Goal: Task Accomplishment & Management: Manage account settings

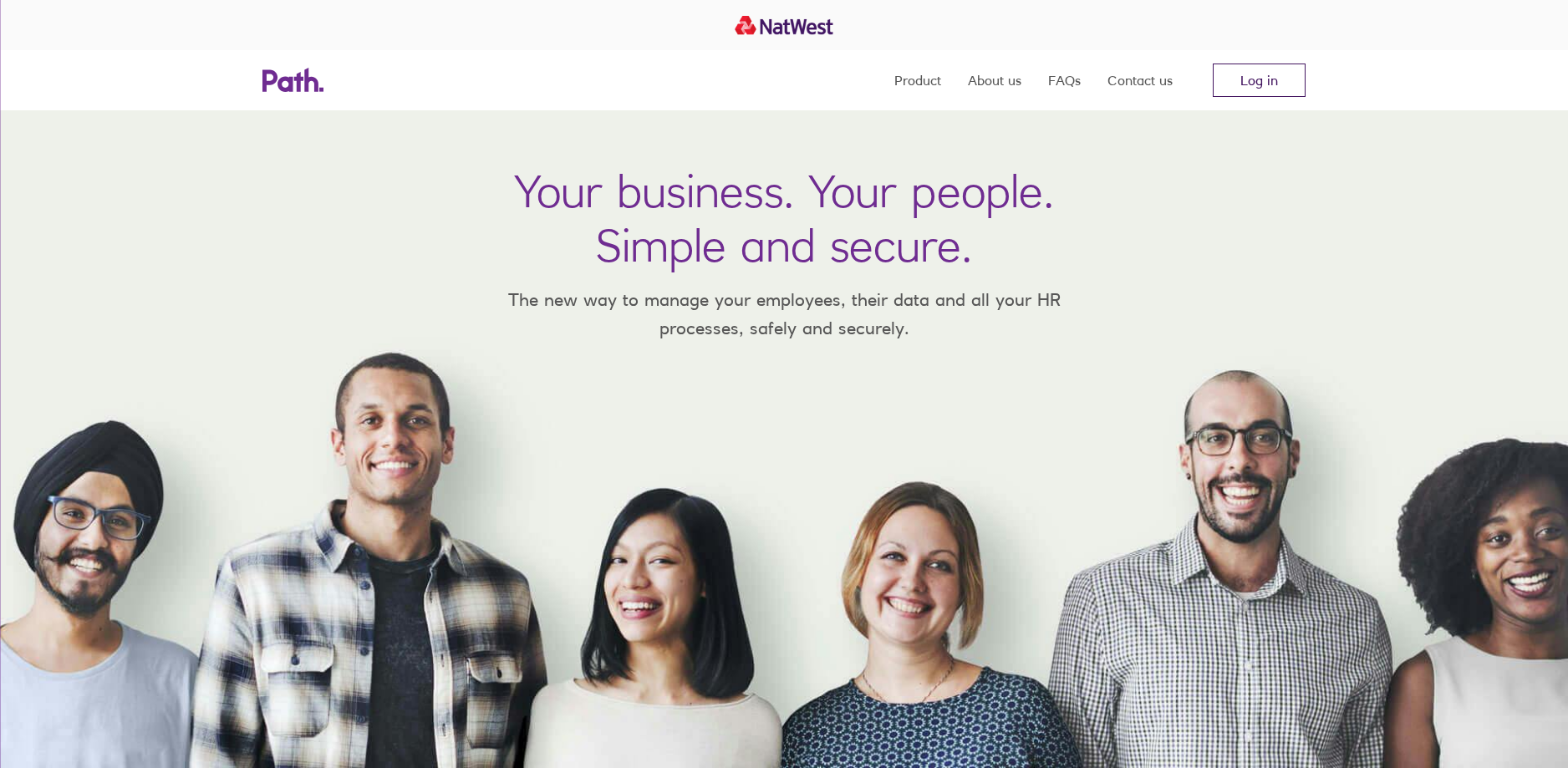
click at [1255, 84] on link "Log in" at bounding box center [1260, 80] width 93 height 33
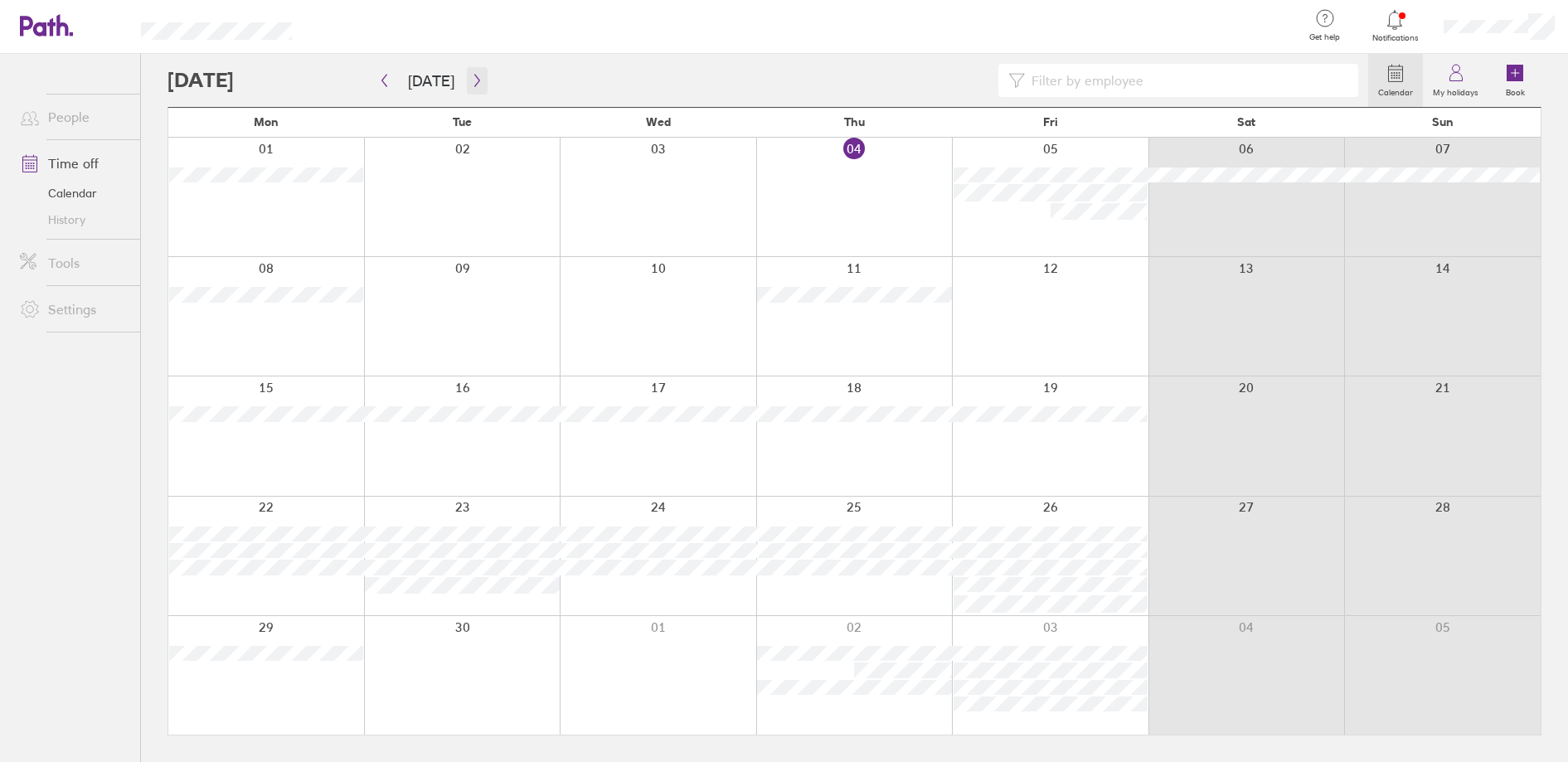
click at [472, 78] on icon "button" at bounding box center [477, 80] width 12 height 13
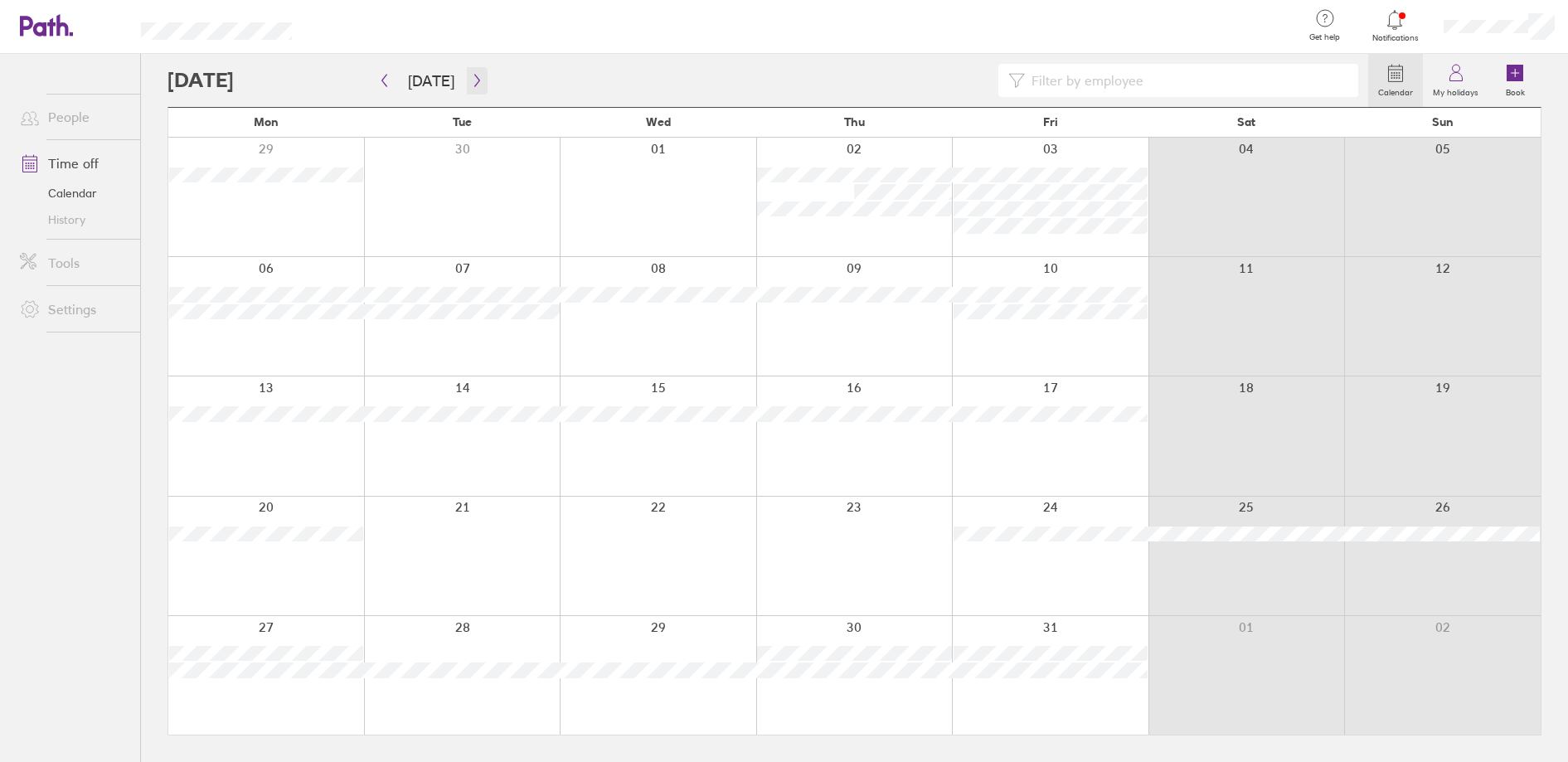
click at [471, 82] on icon "button" at bounding box center [477, 80] width 12 height 13
click at [1458, 75] on icon at bounding box center [1456, 73] width 20 height 20
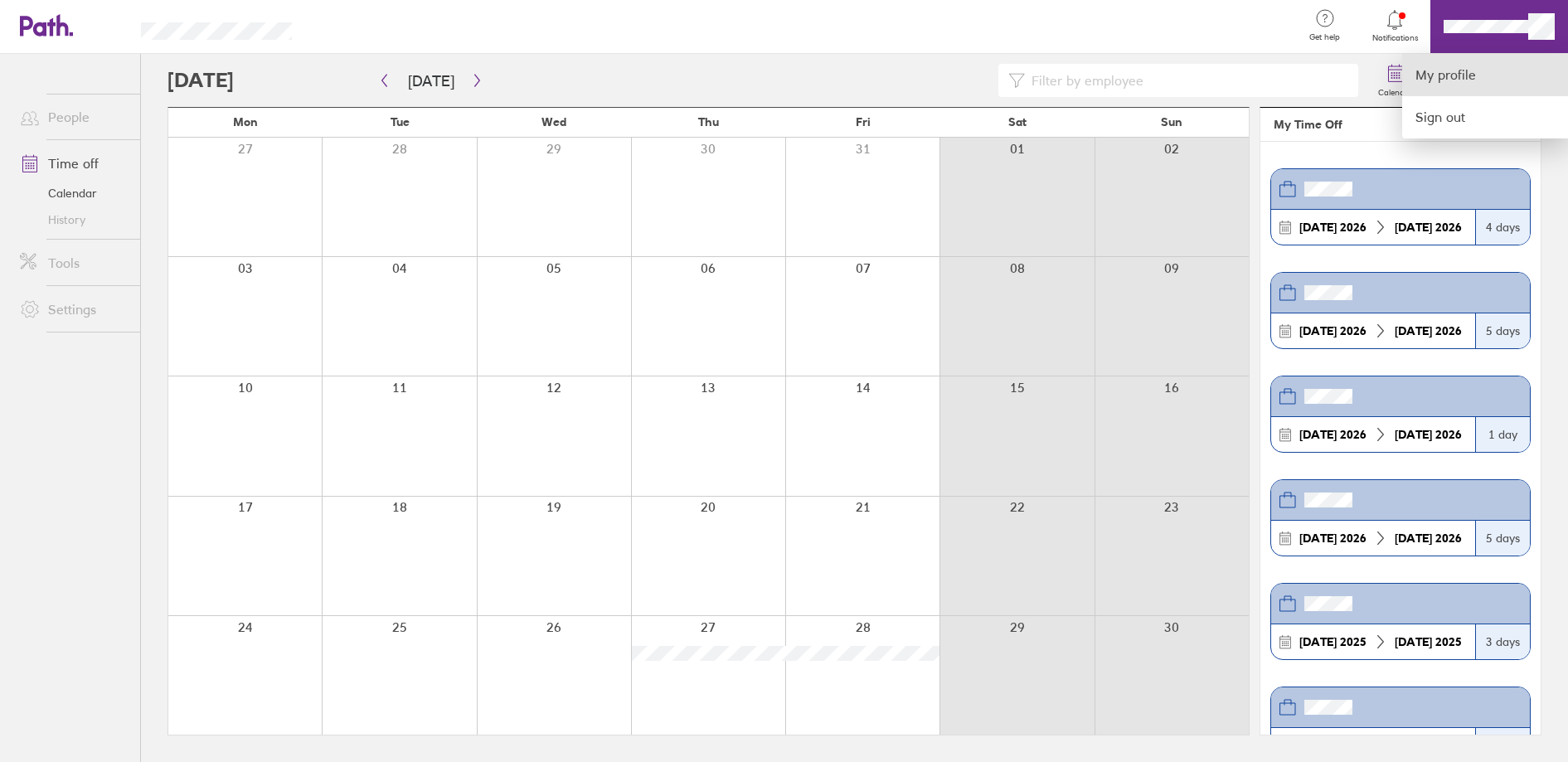
click at [1444, 74] on link "My profile" at bounding box center [1485, 75] width 166 height 42
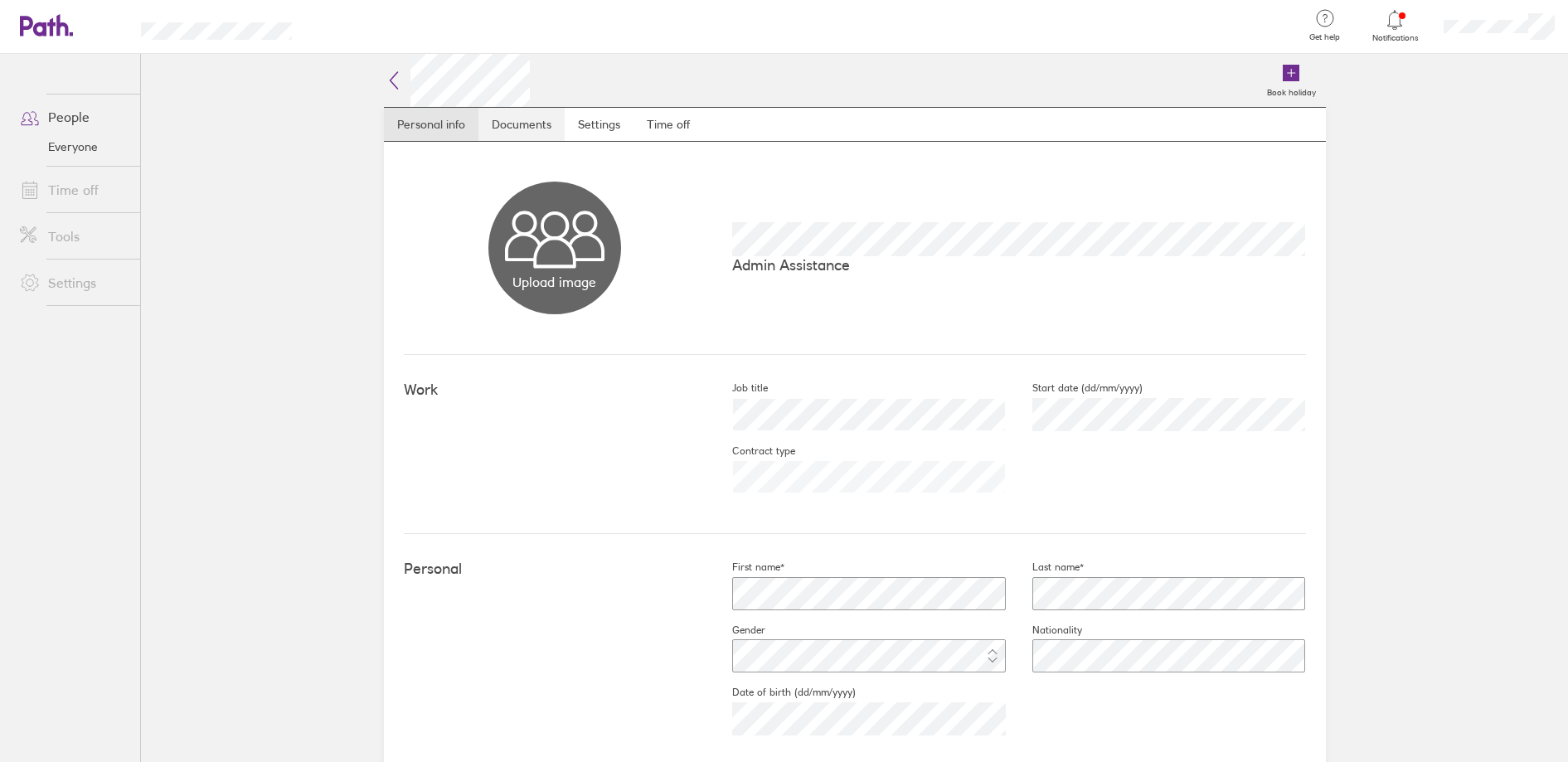
click at [515, 122] on link "Documents" at bounding box center [521, 124] width 86 height 33
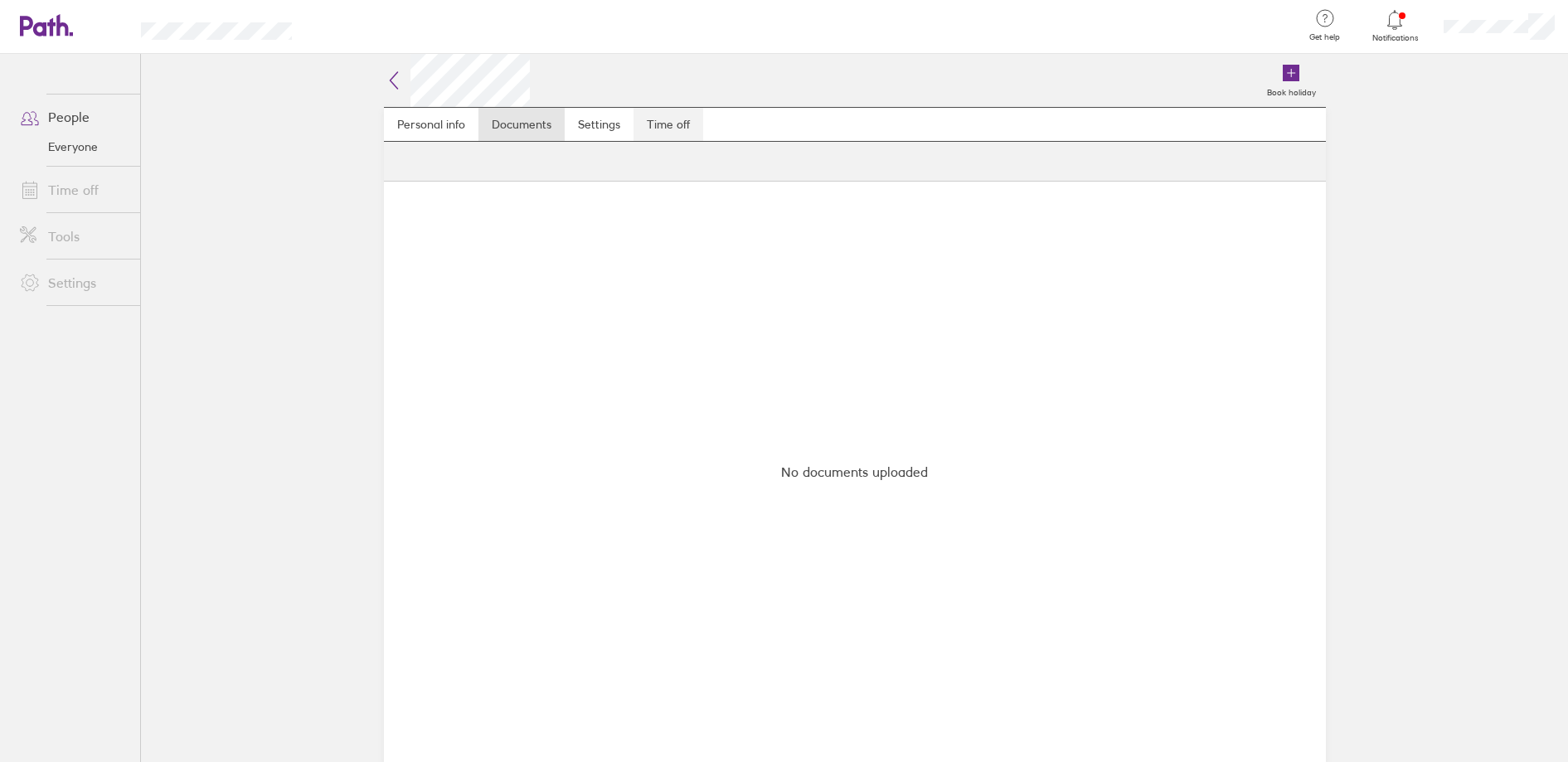
click at [666, 123] on link "Time off" at bounding box center [668, 124] width 70 height 33
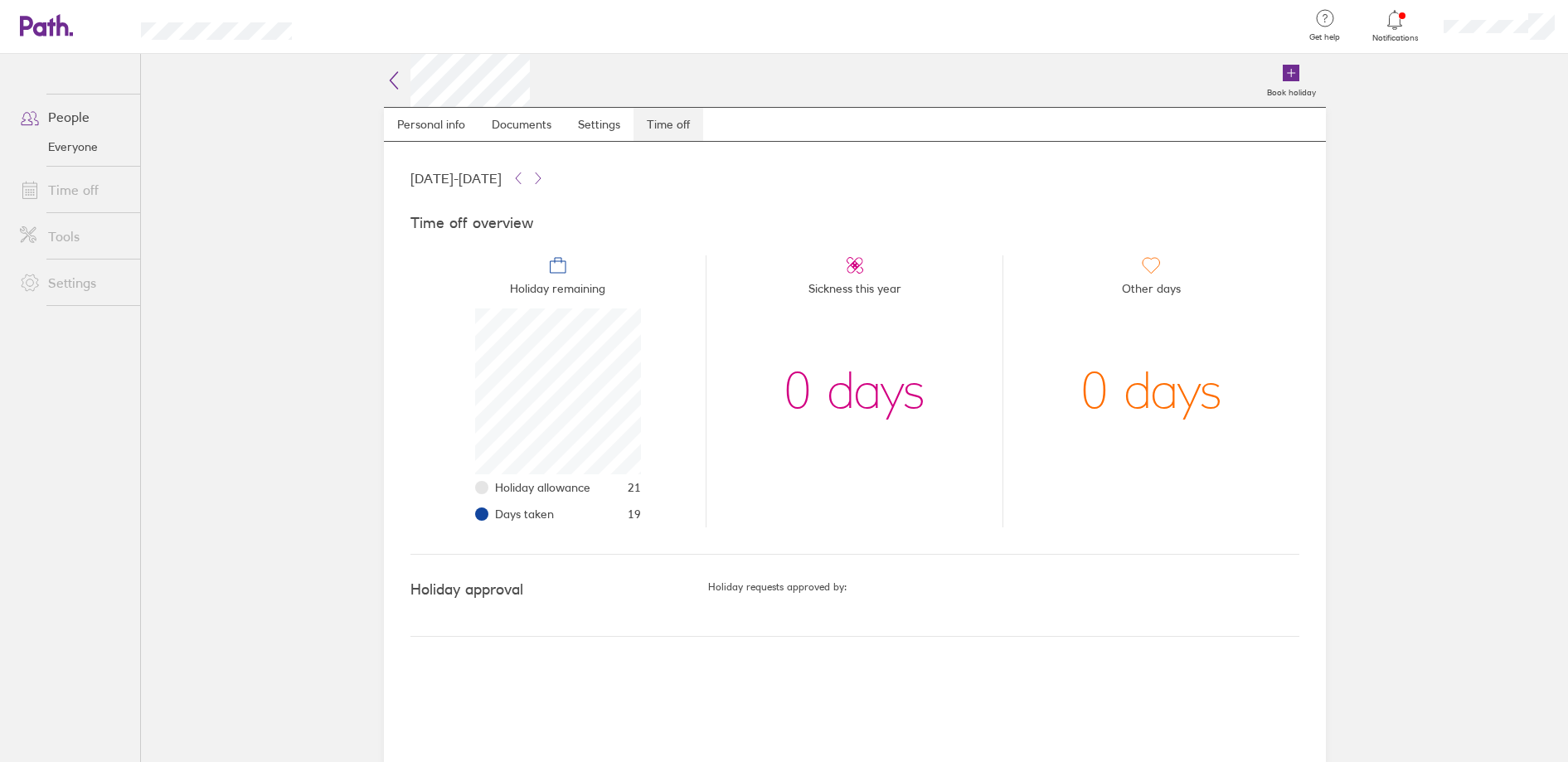
scroll to position [166, 166]
click at [390, 78] on icon at bounding box center [394, 80] width 20 height 20
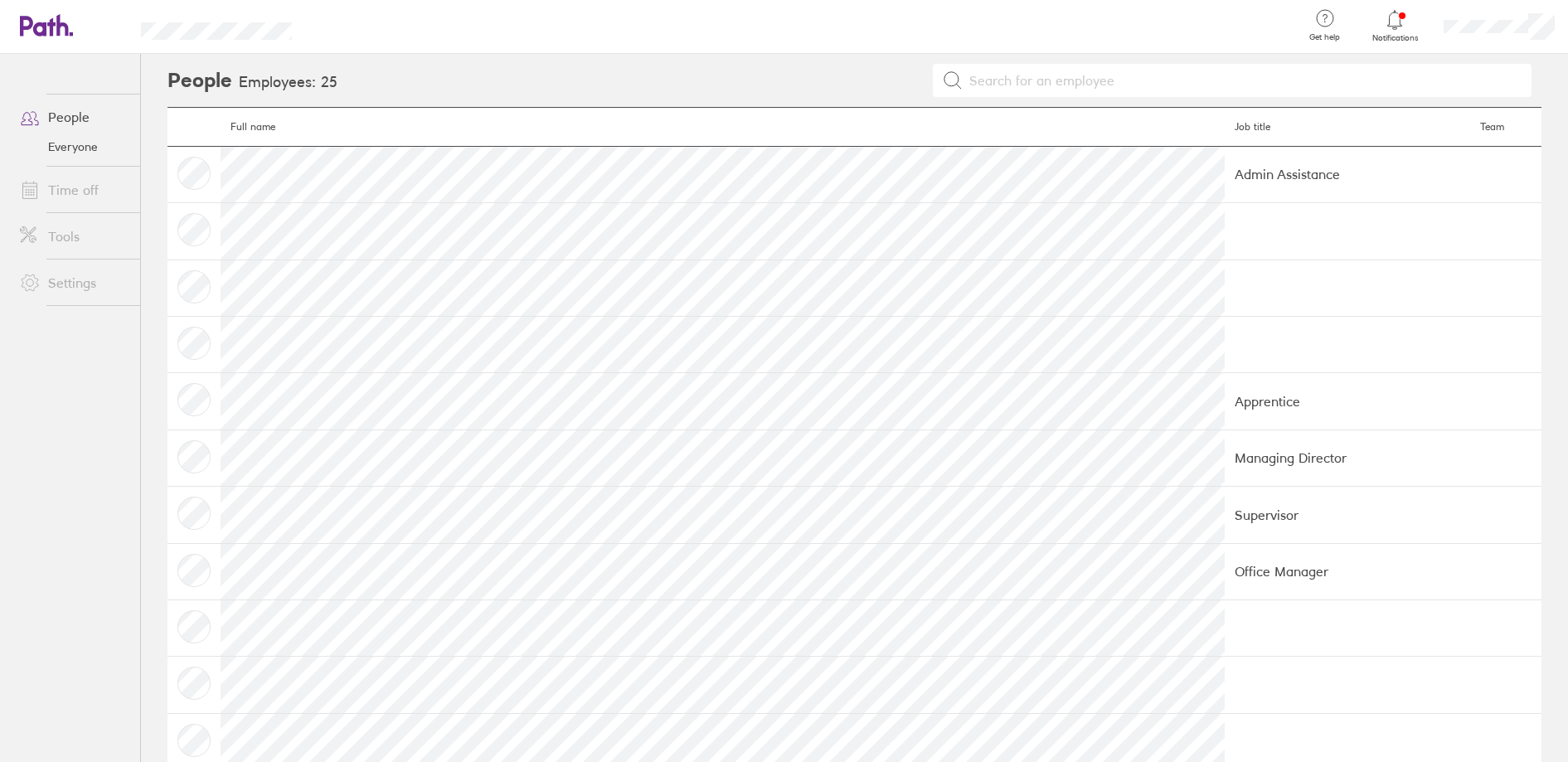
click at [91, 184] on link "Time off" at bounding box center [73, 190] width 133 height 33
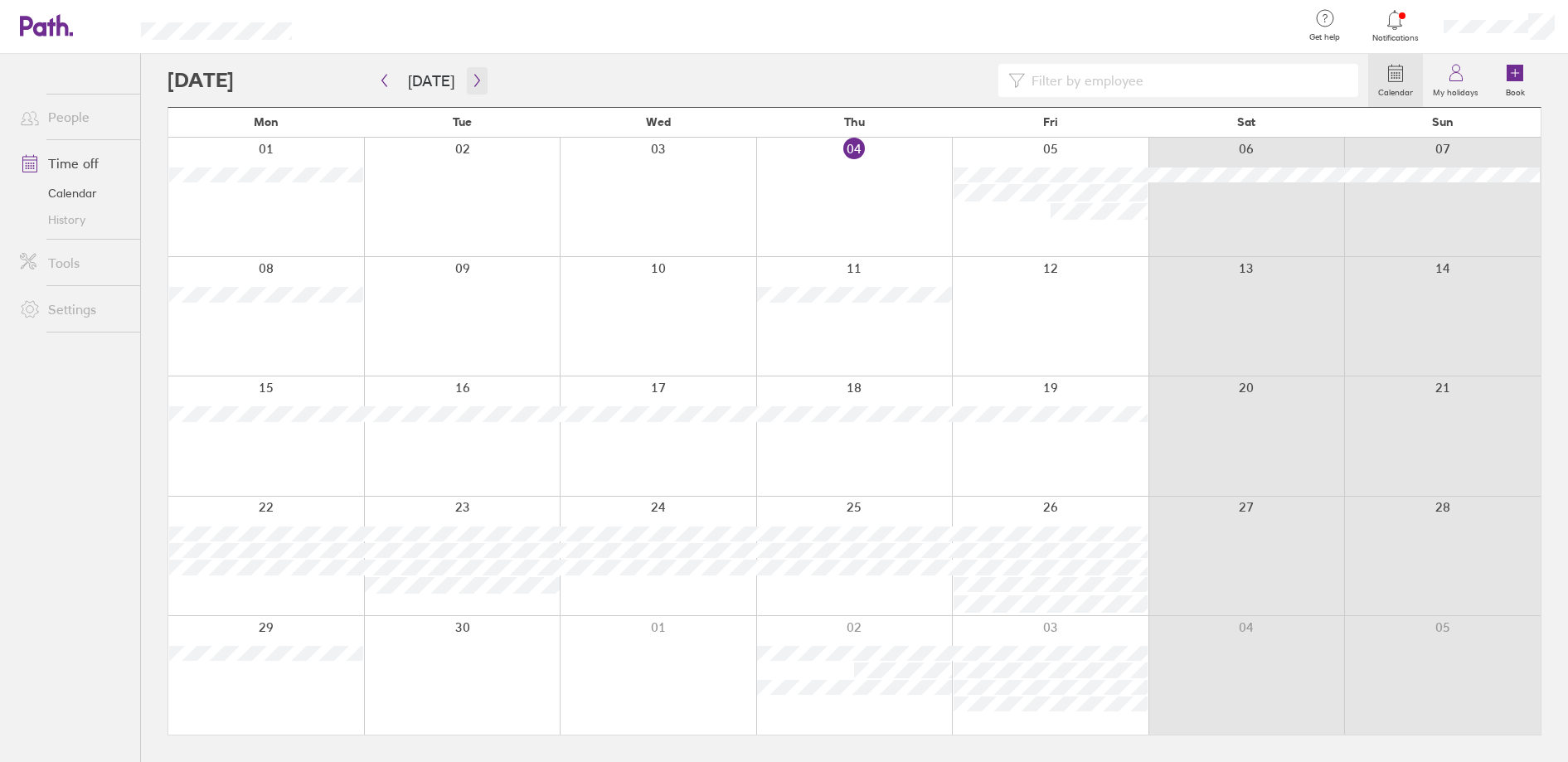
click at [474, 78] on icon "button" at bounding box center [476, 80] width 5 height 12
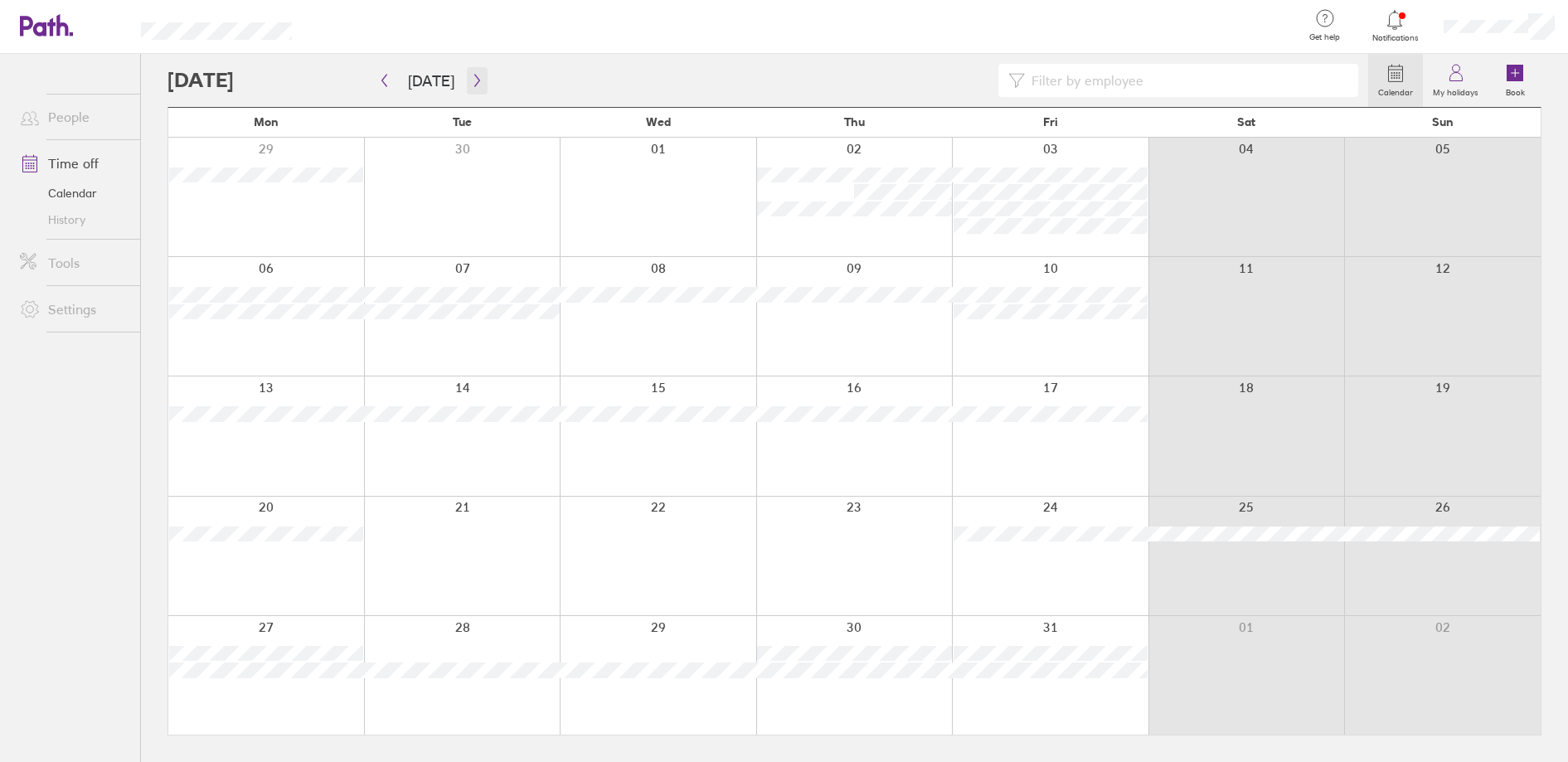
click at [471, 79] on icon "button" at bounding box center [477, 80] width 12 height 13
click at [471, 81] on icon "button" at bounding box center [477, 80] width 12 height 13
